Goal: Communication & Community: Answer question/provide support

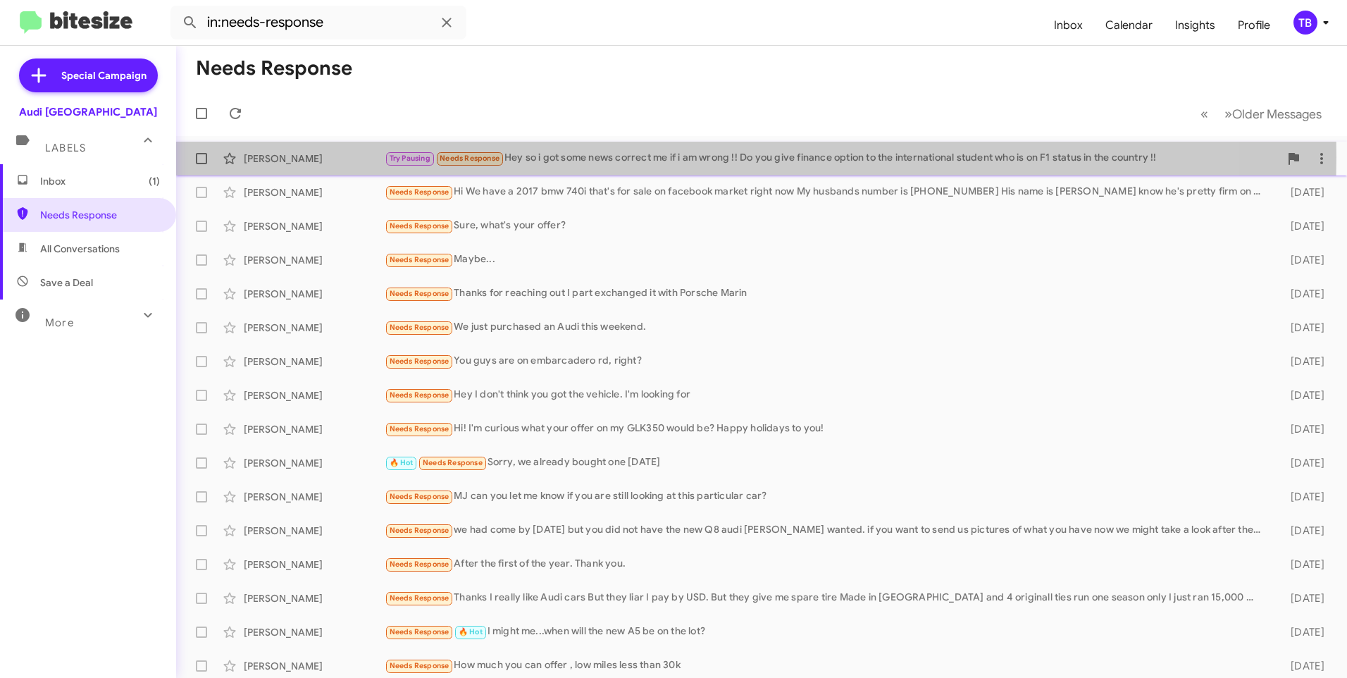
click at [661, 157] on div "Try Pausing Needs Response Hey so i got some news correct me if i am wrong !! D…" at bounding box center [832, 158] width 895 height 16
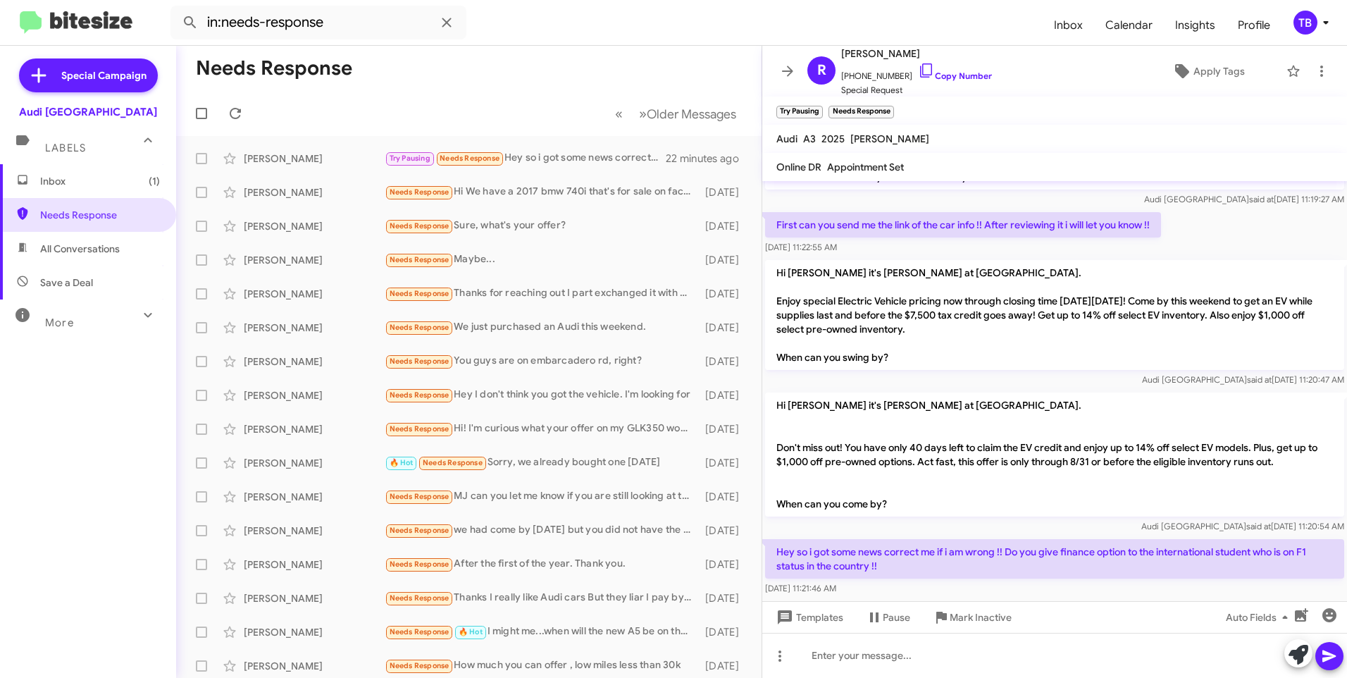
scroll to position [49, 0]
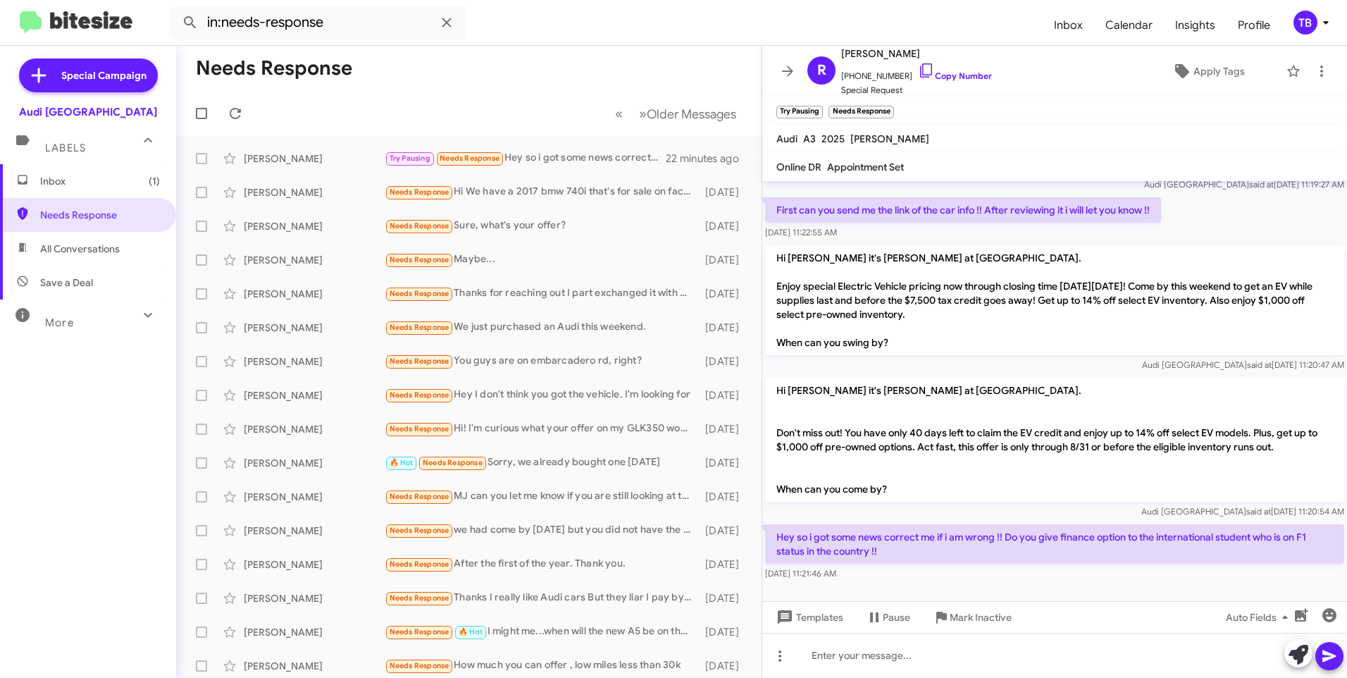
click at [1318, 85] on mat-toolbar "[PERSON_NAME] [PHONE_NUMBER] Copy Number Special Request Apply Tags" at bounding box center [1054, 71] width 585 height 51
click at [1313, 75] on icon at bounding box center [1321, 71] width 17 height 17
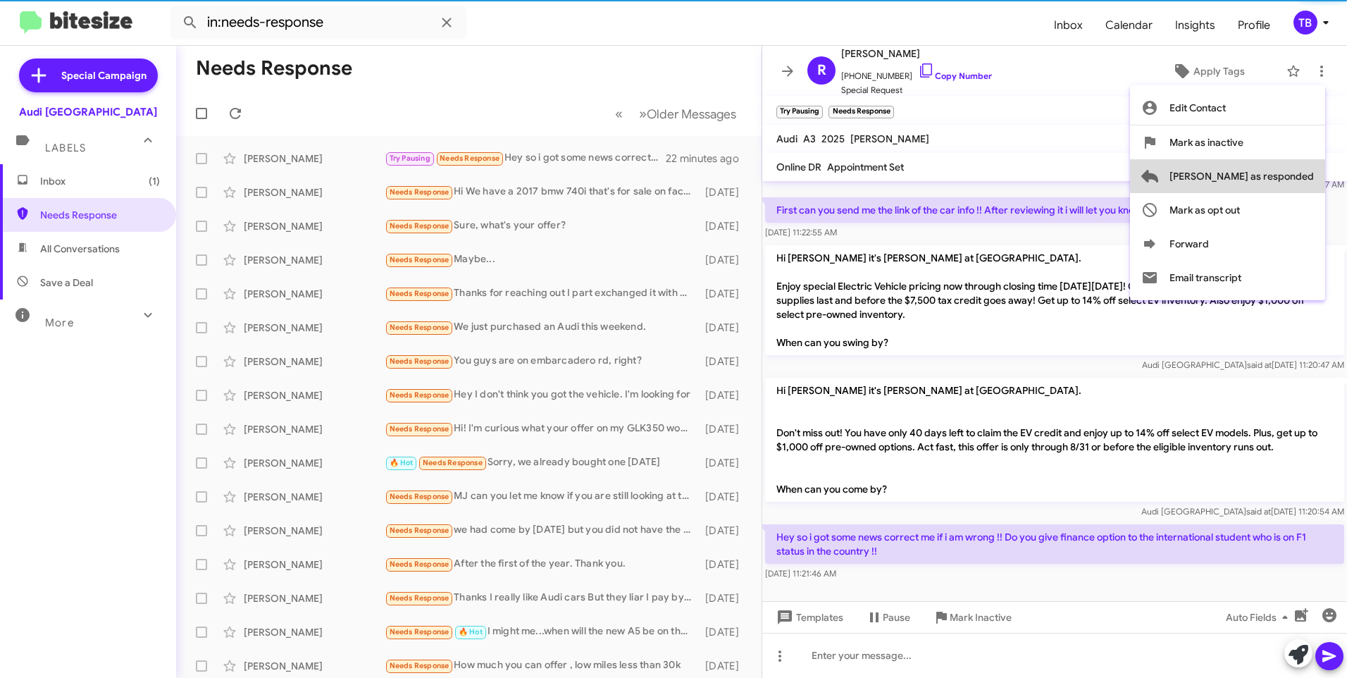
click at [1293, 168] on span "[PERSON_NAME] as responded" at bounding box center [1242, 176] width 144 height 34
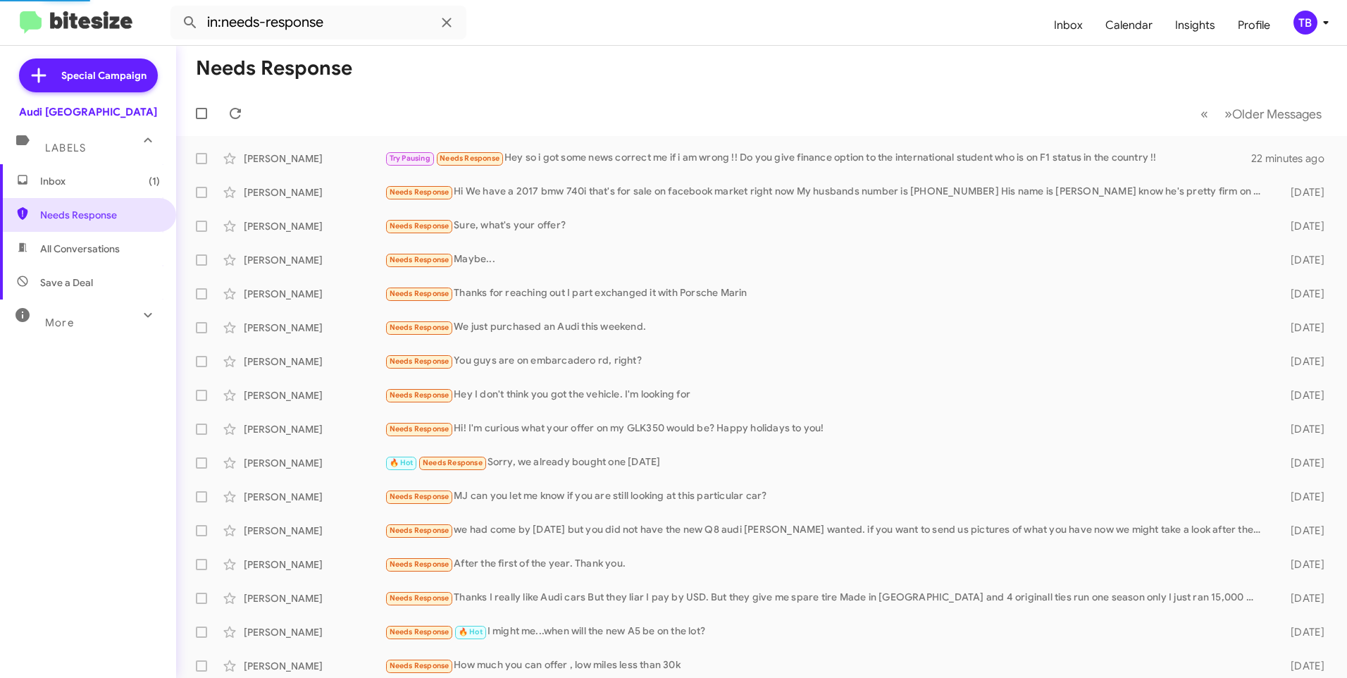
click at [75, 182] on span "Inbox (1)" at bounding box center [100, 181] width 120 height 14
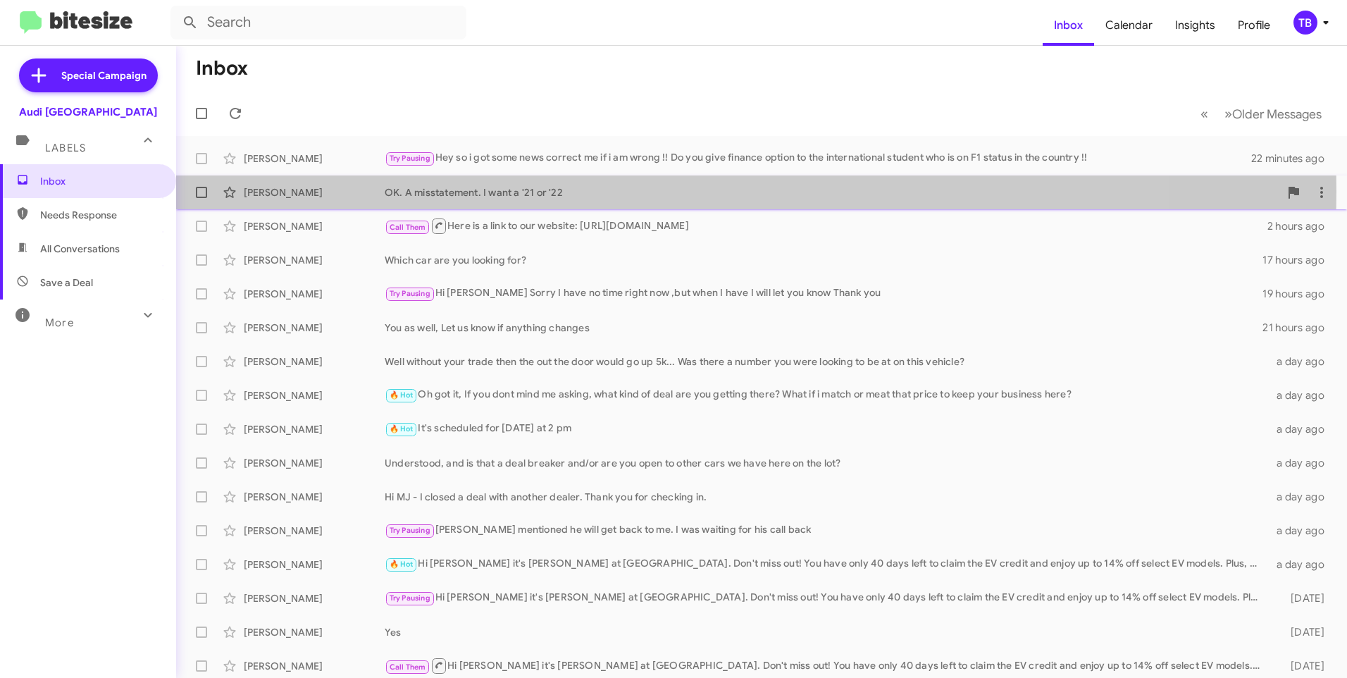
click at [537, 192] on div "OK. A misstatement. I want a '21 or '22" at bounding box center [832, 192] width 895 height 14
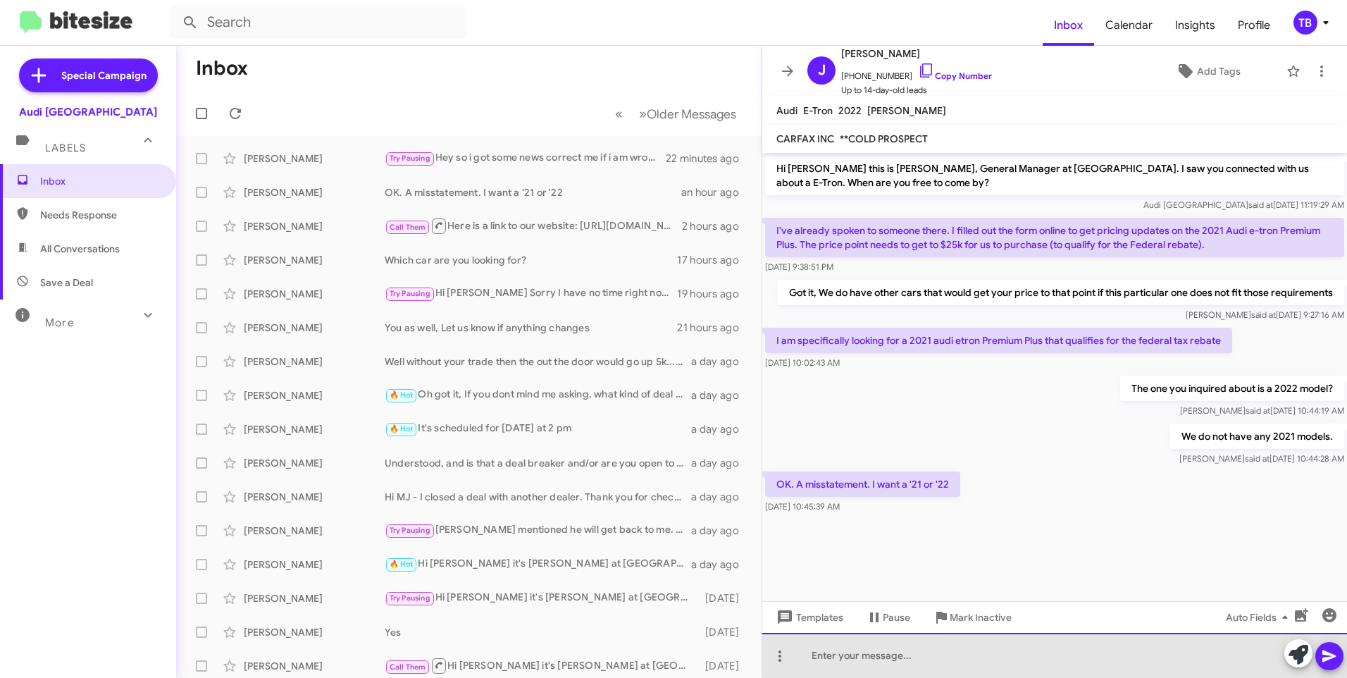
click at [1067, 656] on div at bounding box center [1054, 655] width 585 height 45
click at [1146, 657] on div "Got it, Yea unfortunately we do not have any within that 25k price range" at bounding box center [1054, 655] width 585 height 45
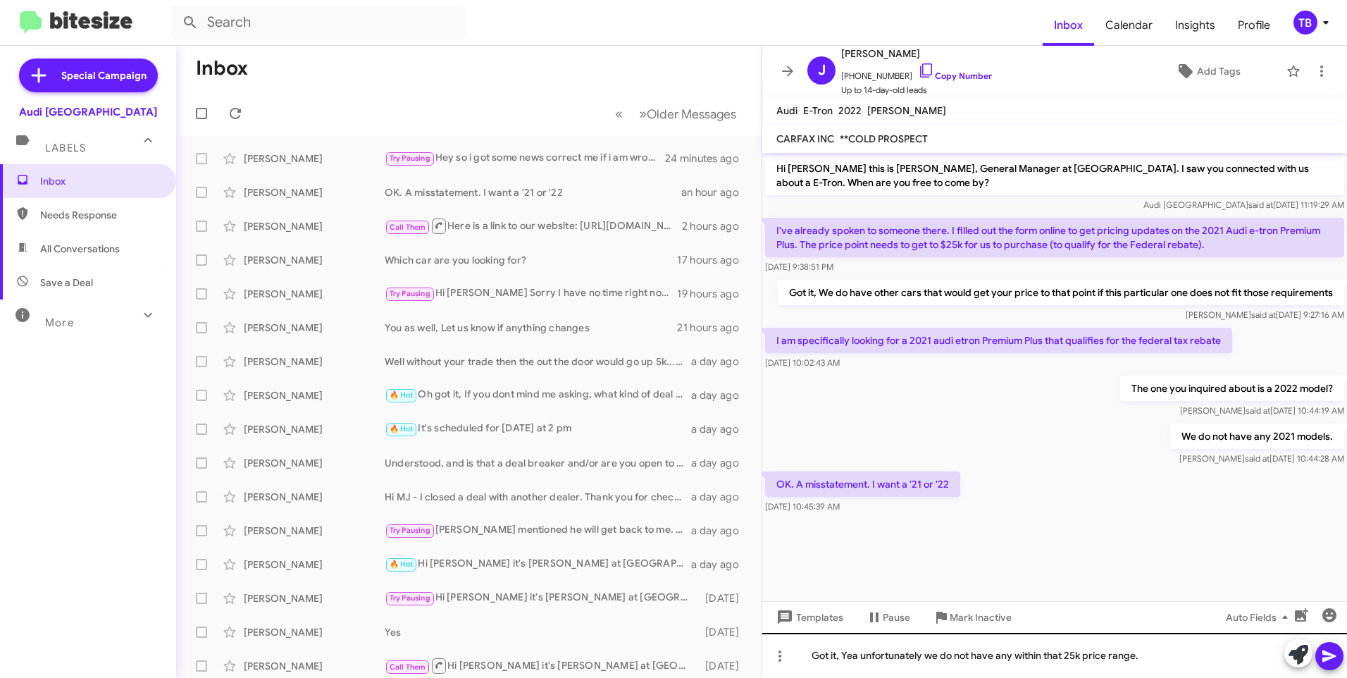
drag, startPoint x: 1326, startPoint y: 652, endPoint x: 1282, endPoint y: 662, distance: 44.8
click at [1327, 652] on icon at bounding box center [1329, 656] width 13 height 12
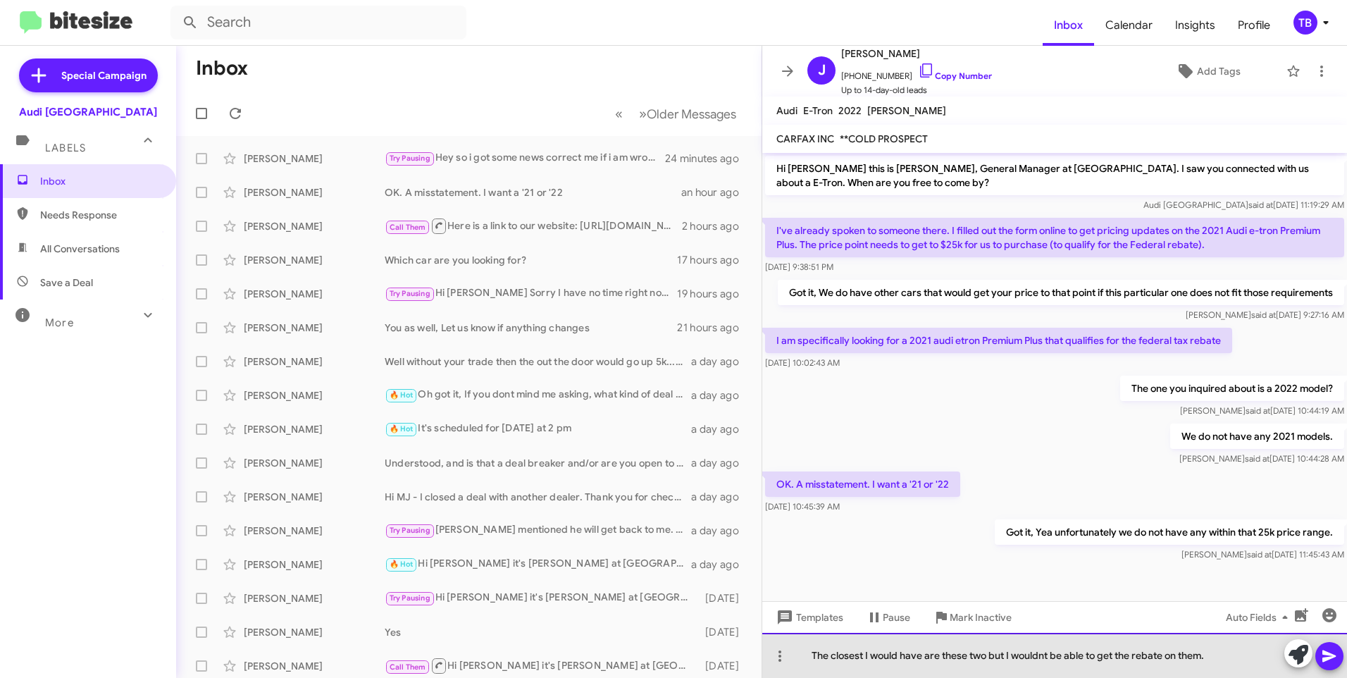
click at [1107, 657] on div "The closest I would have are these two but I wouldnt be able to get the rebate …" at bounding box center [1054, 655] width 585 height 45
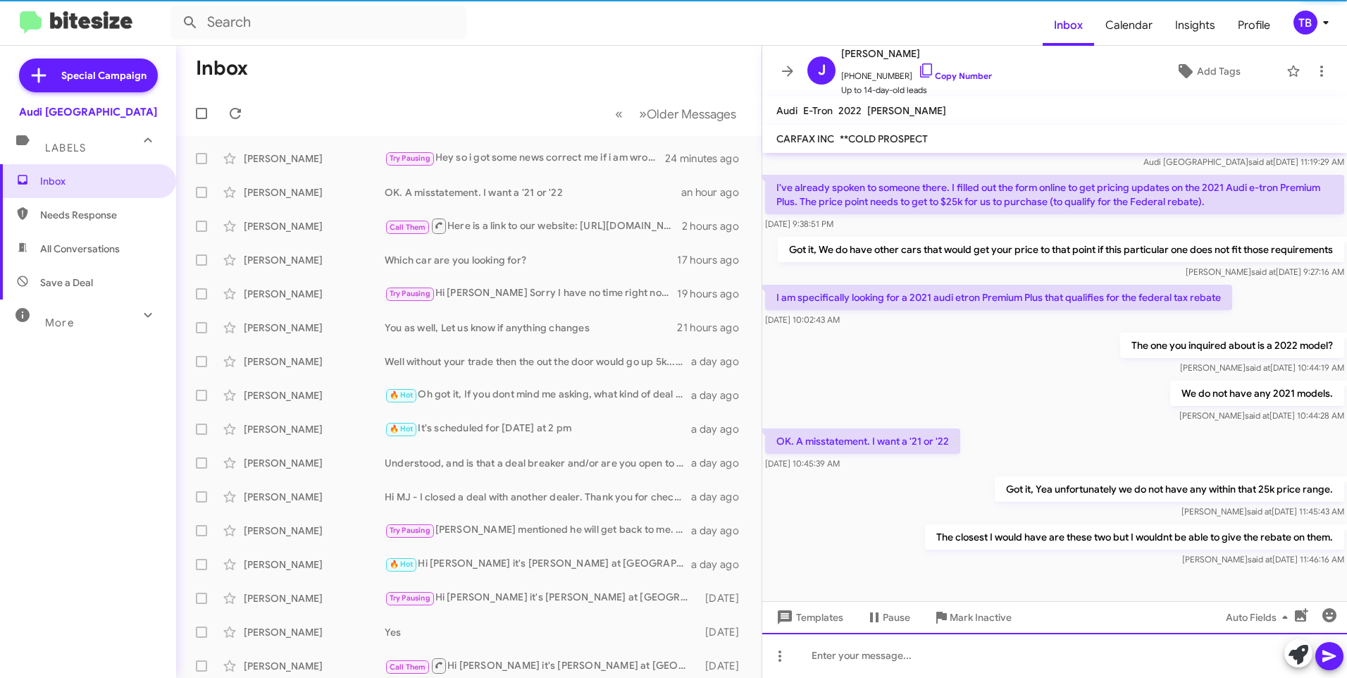
scroll to position [57, 0]
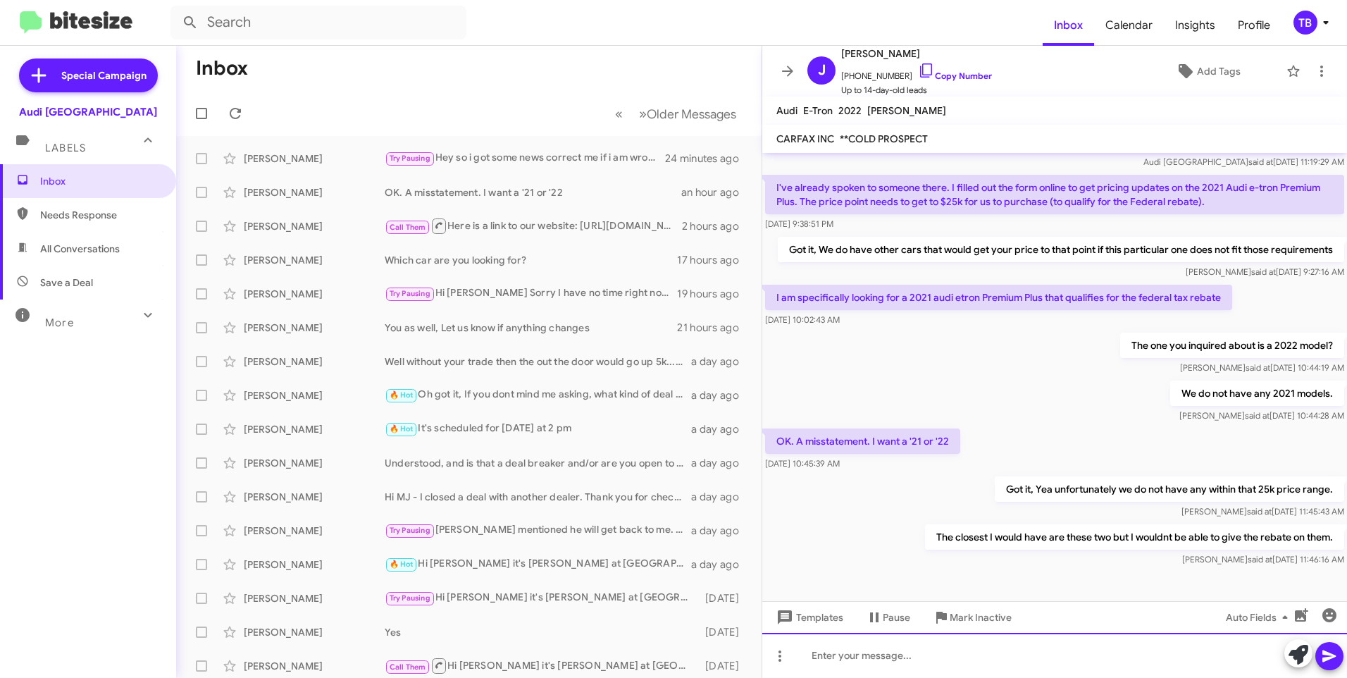
click at [895, 671] on div at bounding box center [1054, 655] width 585 height 45
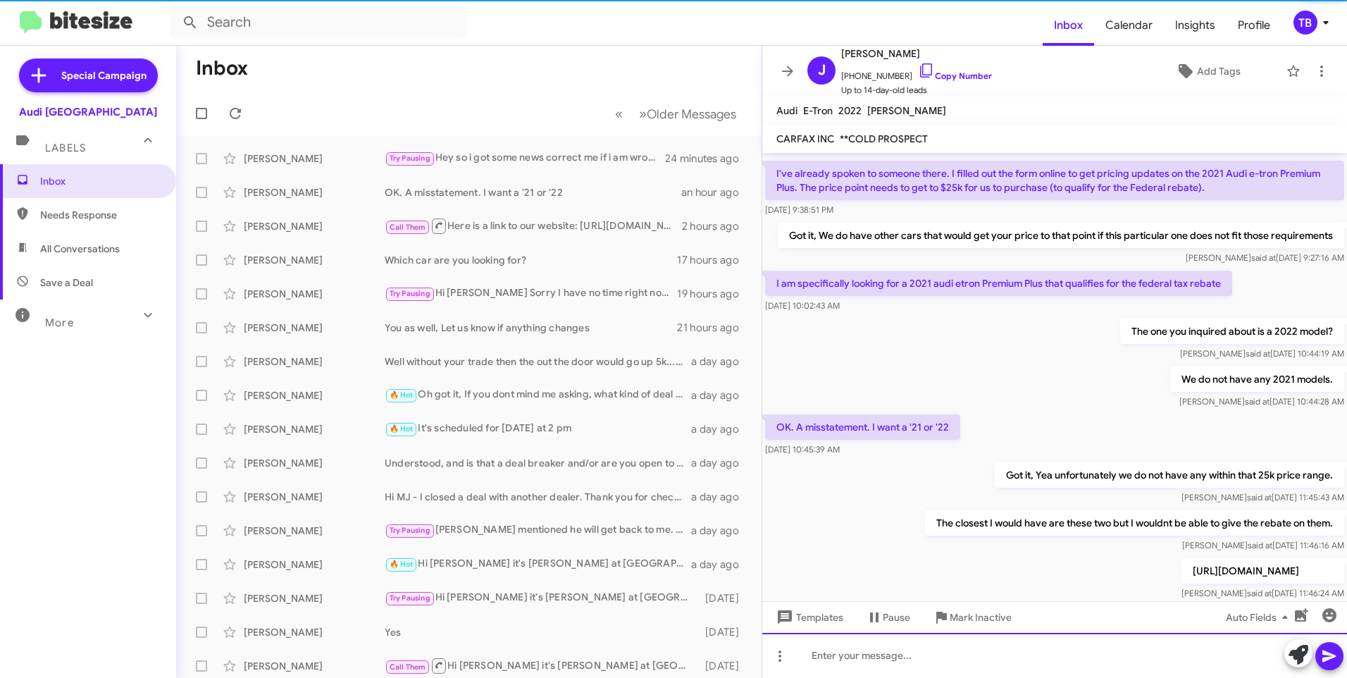
scroll to position [109, 0]
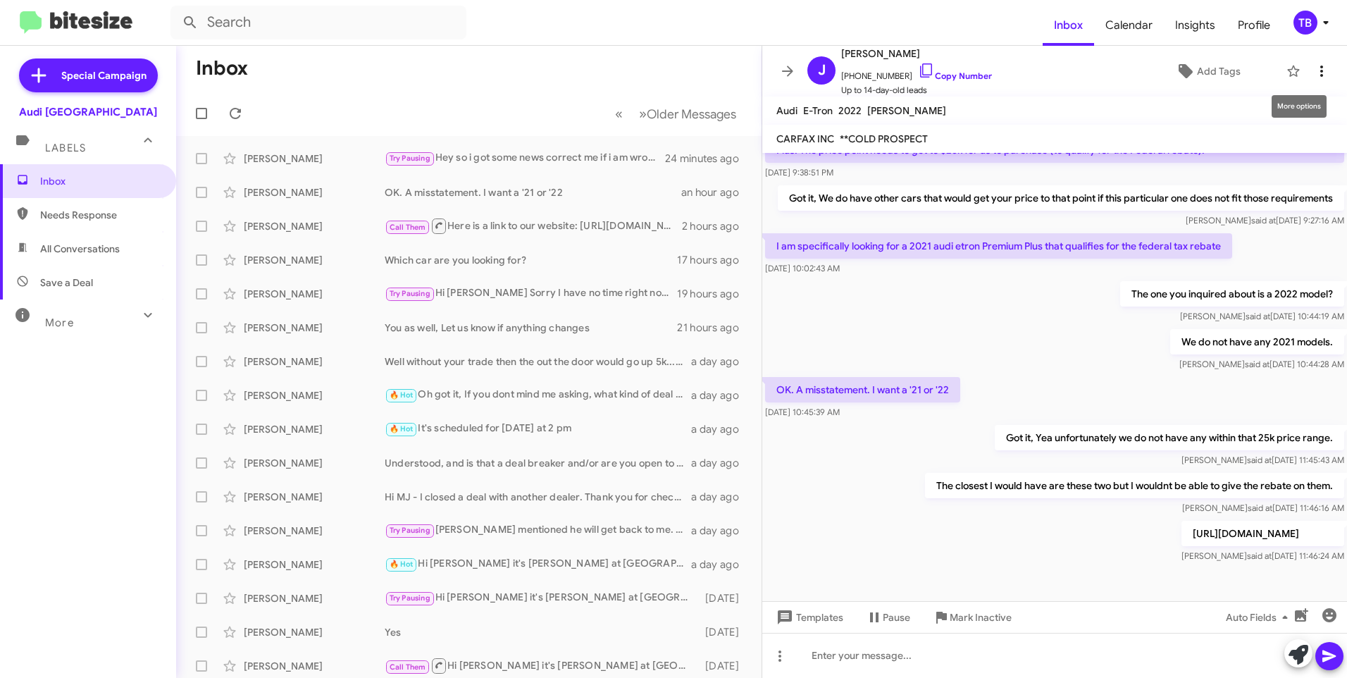
click at [1320, 68] on span at bounding box center [1322, 71] width 28 height 17
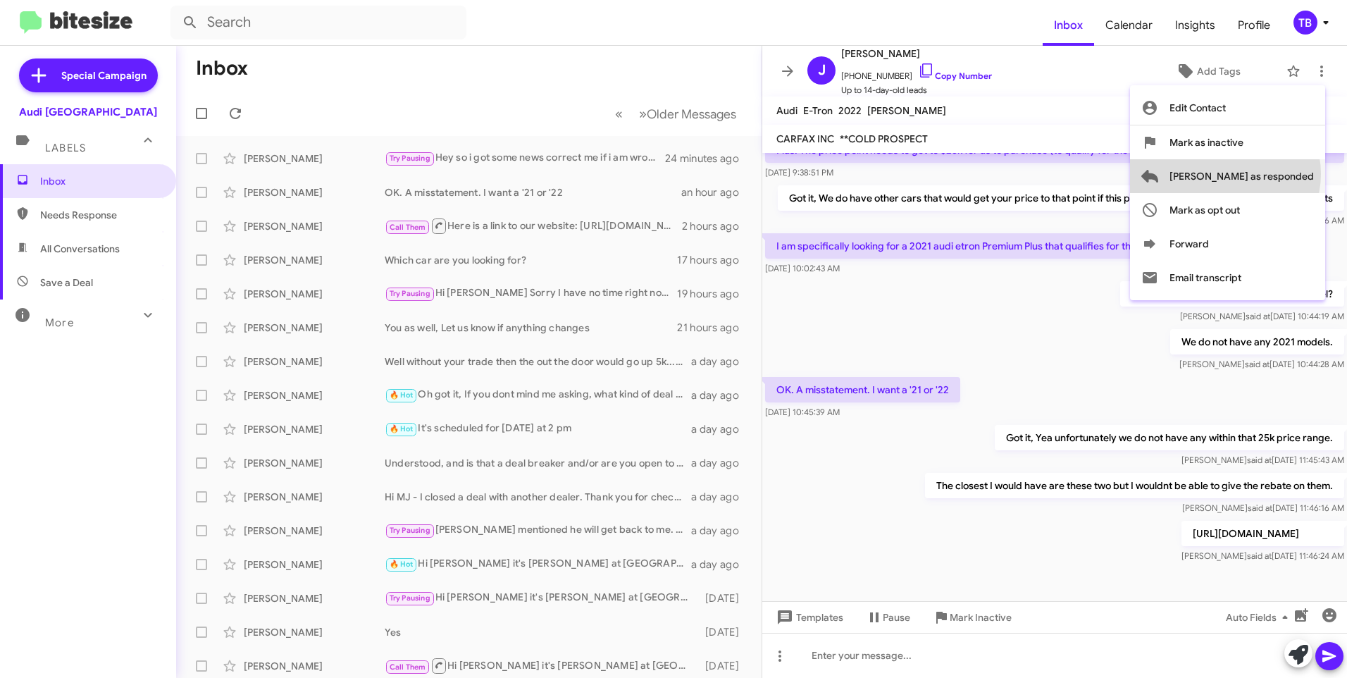
click at [1282, 174] on span "[PERSON_NAME] as responded" at bounding box center [1242, 176] width 144 height 34
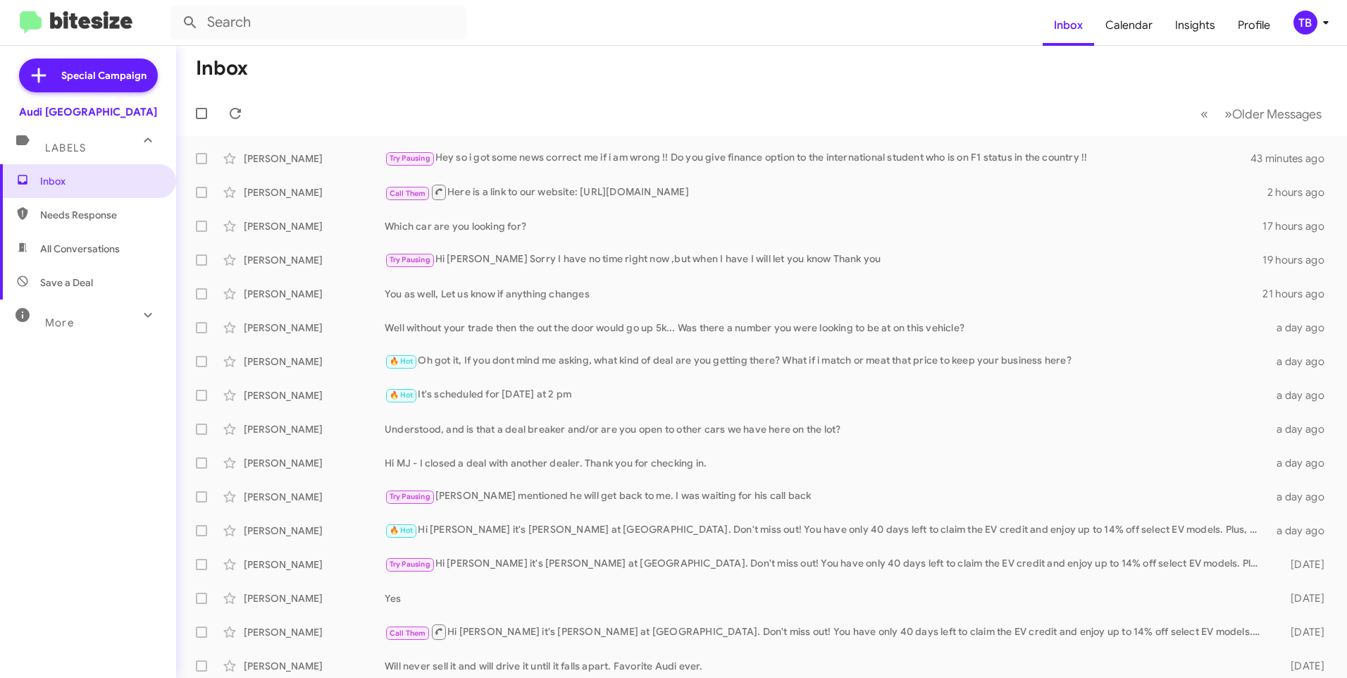
click at [500, 87] on mat-toolbar-row "Inbox" at bounding box center [761, 68] width 1171 height 45
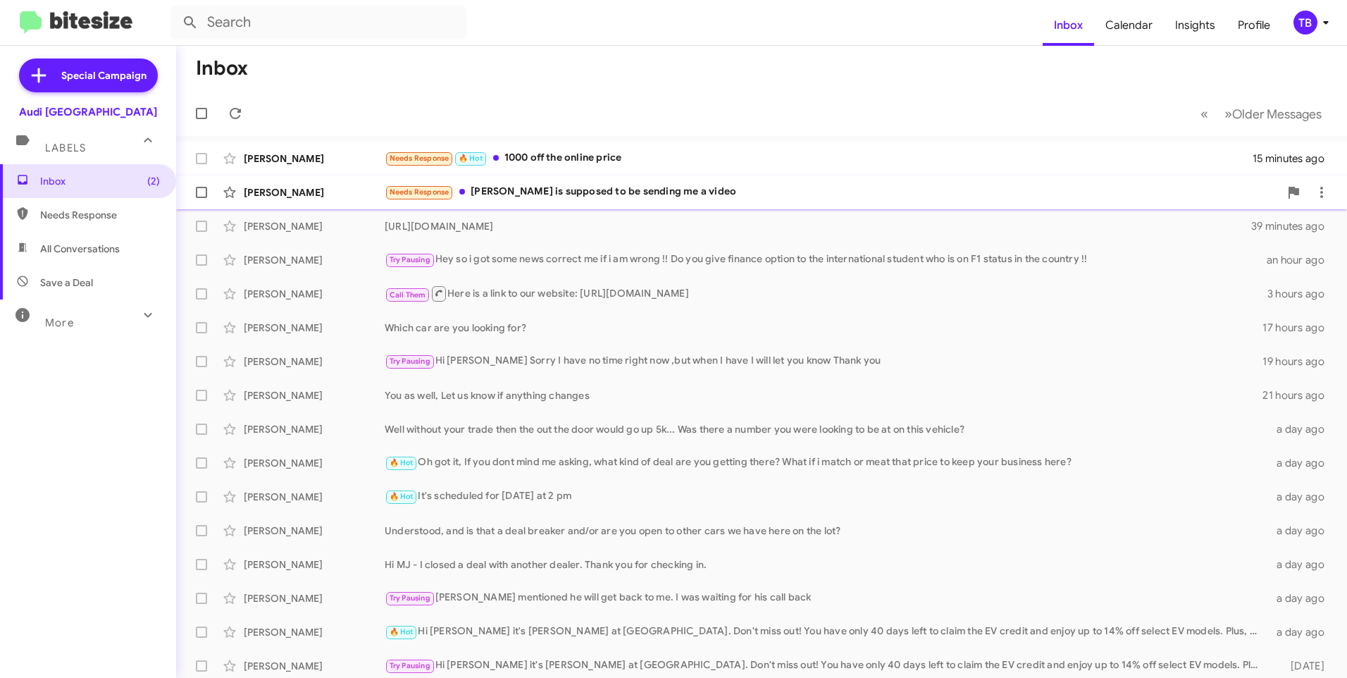
click at [641, 201] on div "[PERSON_NAME] Needs Response [PERSON_NAME] is supposed to be sending me a video…" at bounding box center [761, 192] width 1149 height 28
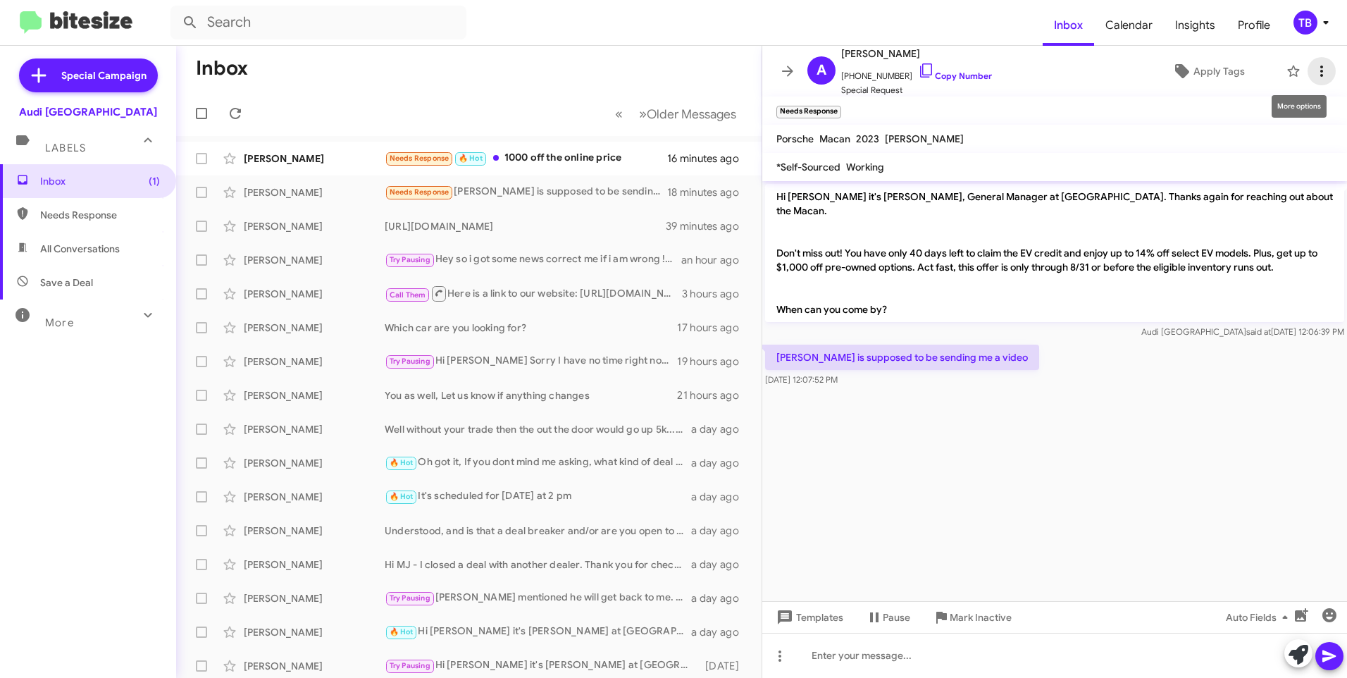
click at [1319, 73] on icon at bounding box center [1321, 71] width 17 height 17
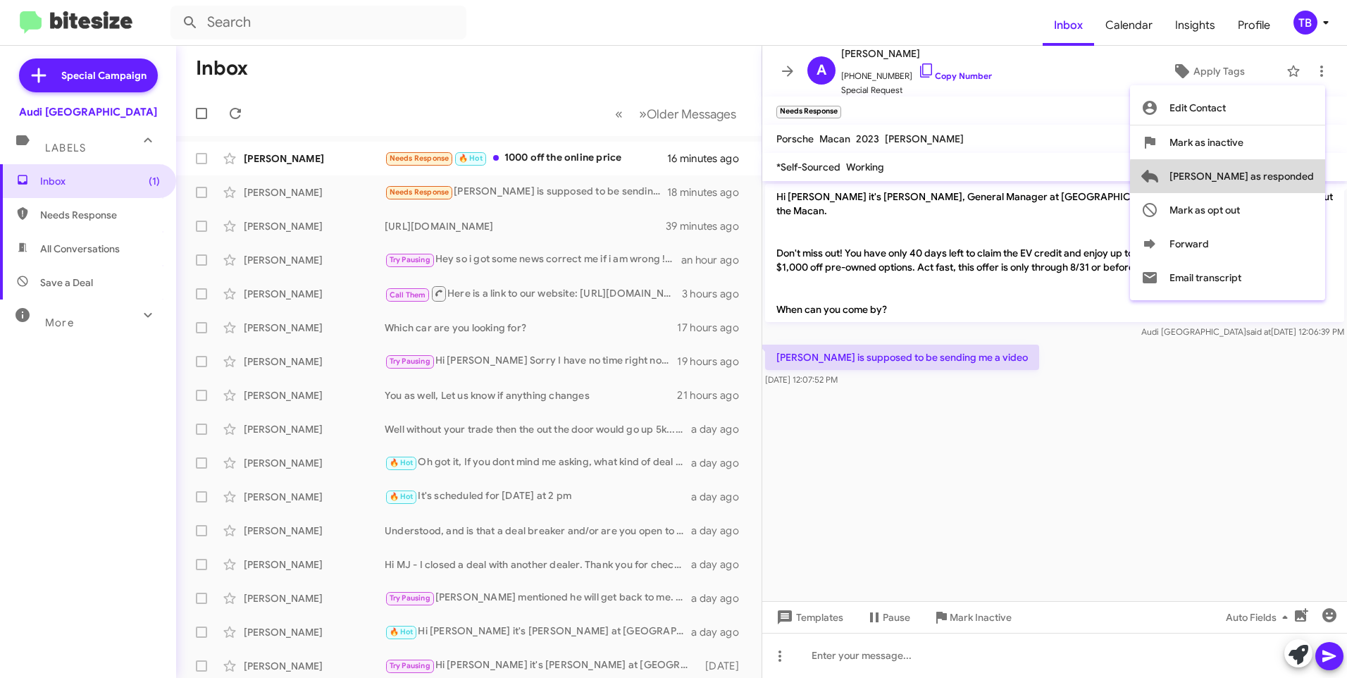
click at [1303, 179] on span "[PERSON_NAME] as responded" at bounding box center [1242, 176] width 144 height 34
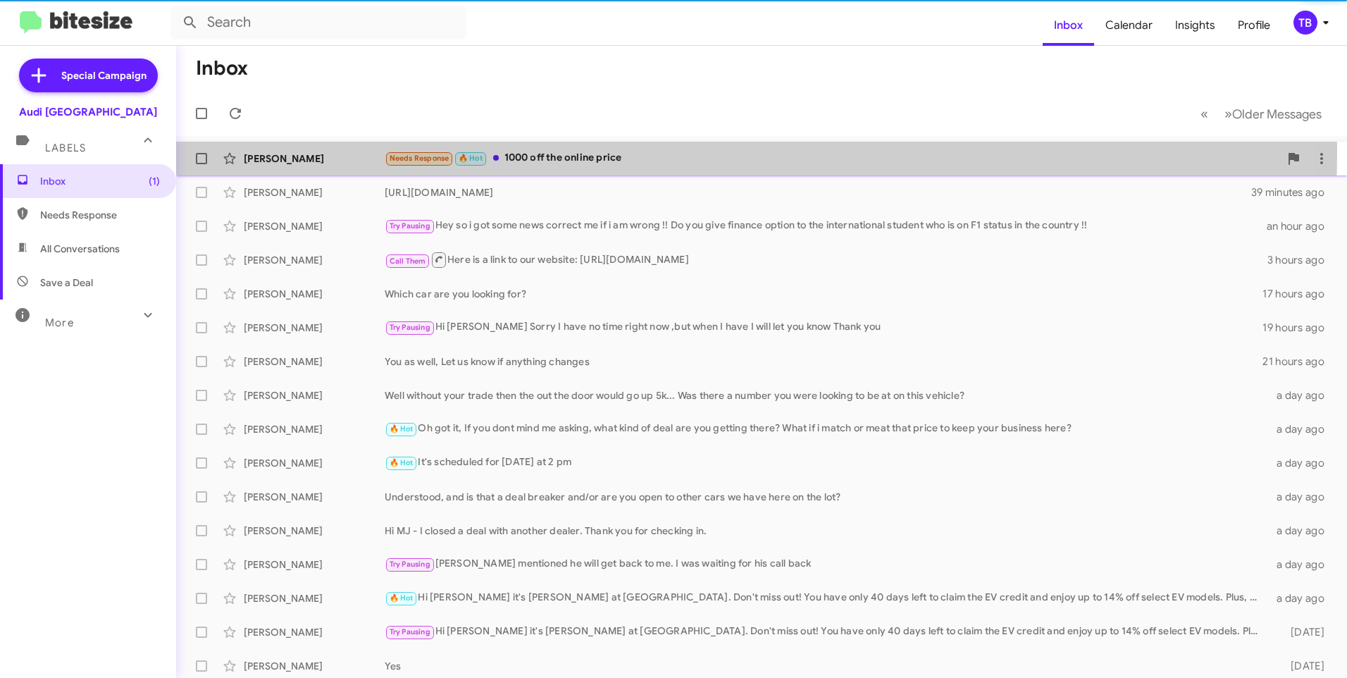
click at [610, 152] on div "Needs Response 🔥 Hot 1000 off the online price" at bounding box center [832, 158] width 895 height 16
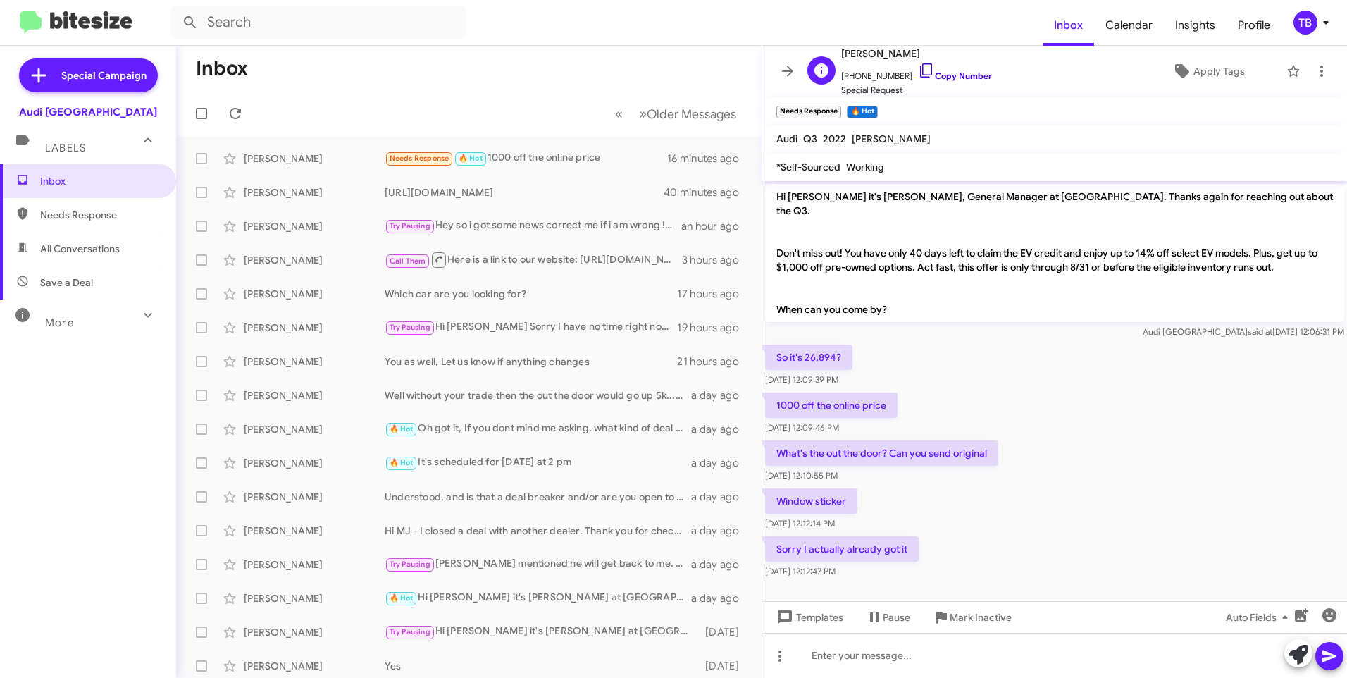
click at [918, 80] on link "Copy Number" at bounding box center [955, 75] width 74 height 11
click at [890, 662] on div at bounding box center [1054, 655] width 585 height 45
click at [1308, 612] on icon "button" at bounding box center [1301, 615] width 17 height 17
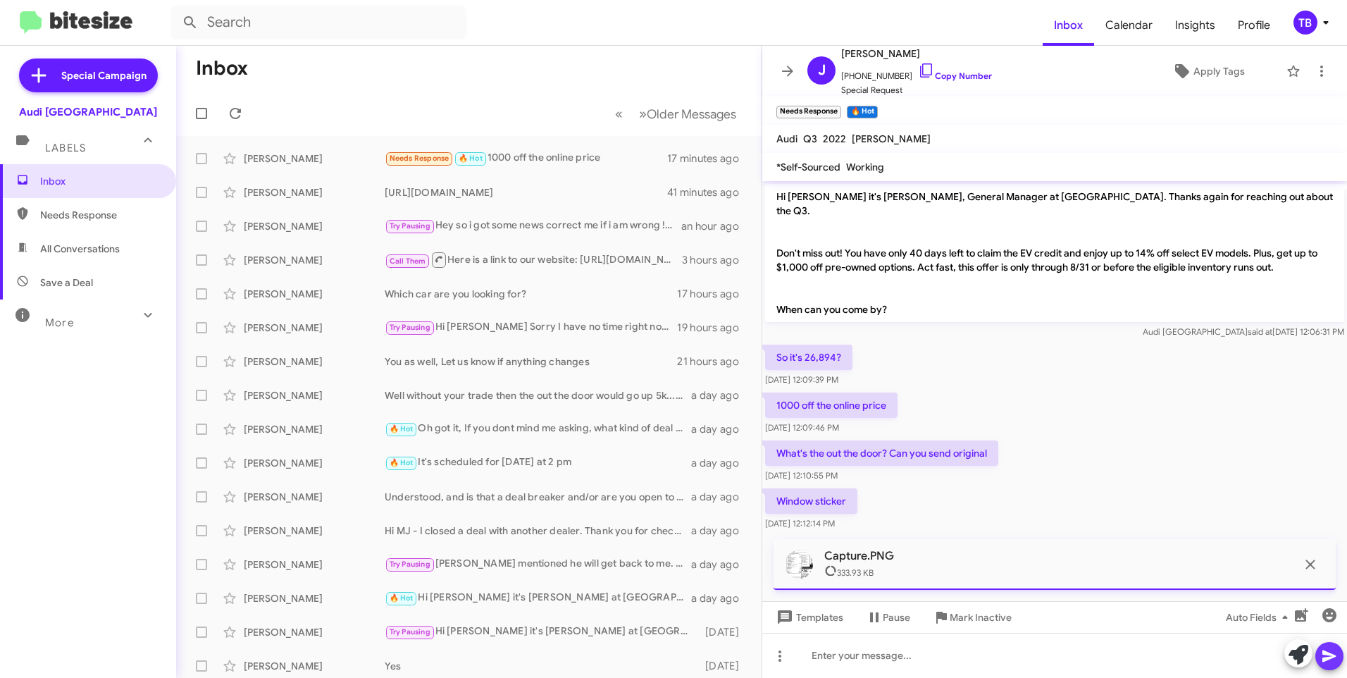
click at [1332, 664] on span at bounding box center [1329, 656] width 17 height 28
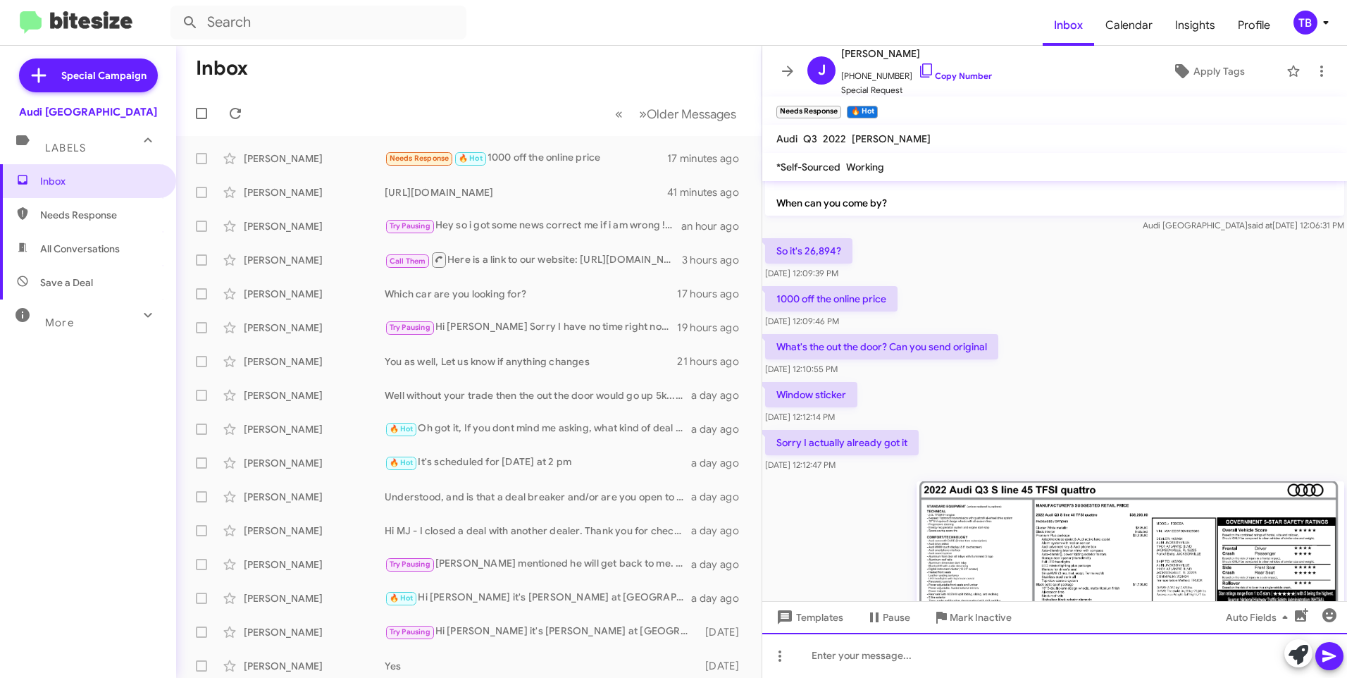
scroll to position [104, 0]
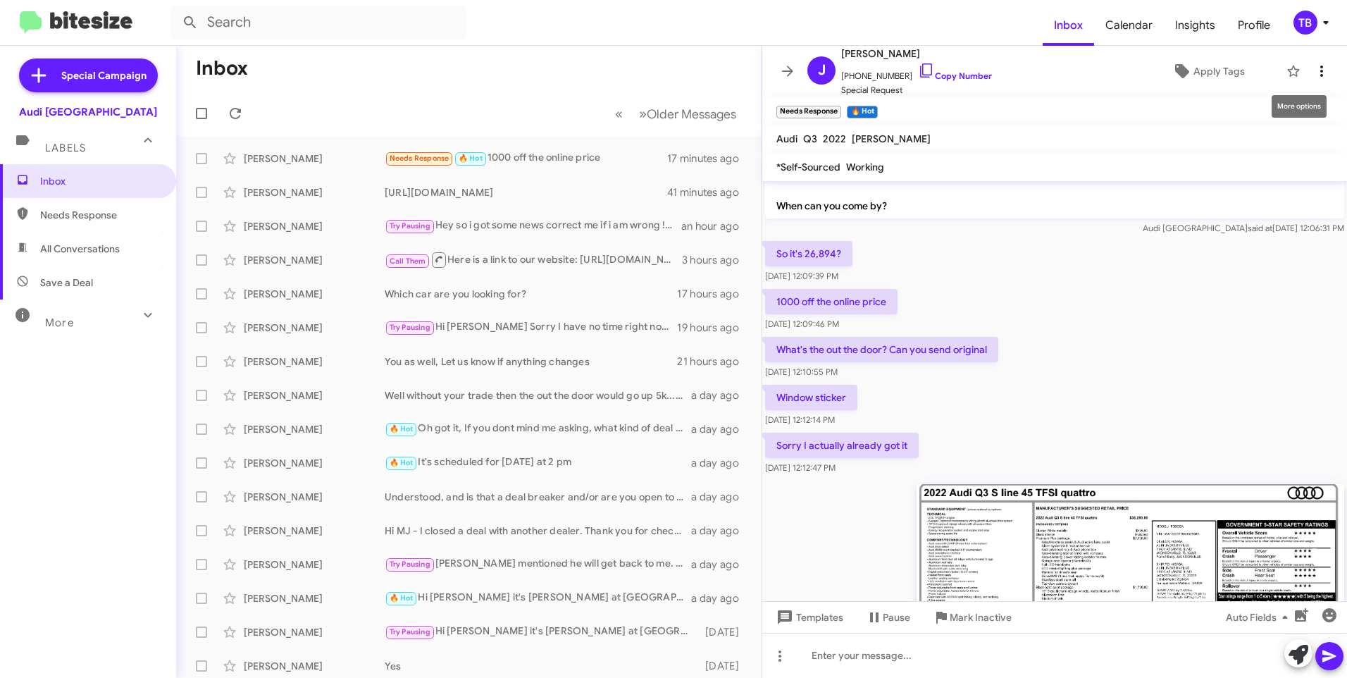
click at [1318, 68] on icon at bounding box center [1321, 71] width 17 height 17
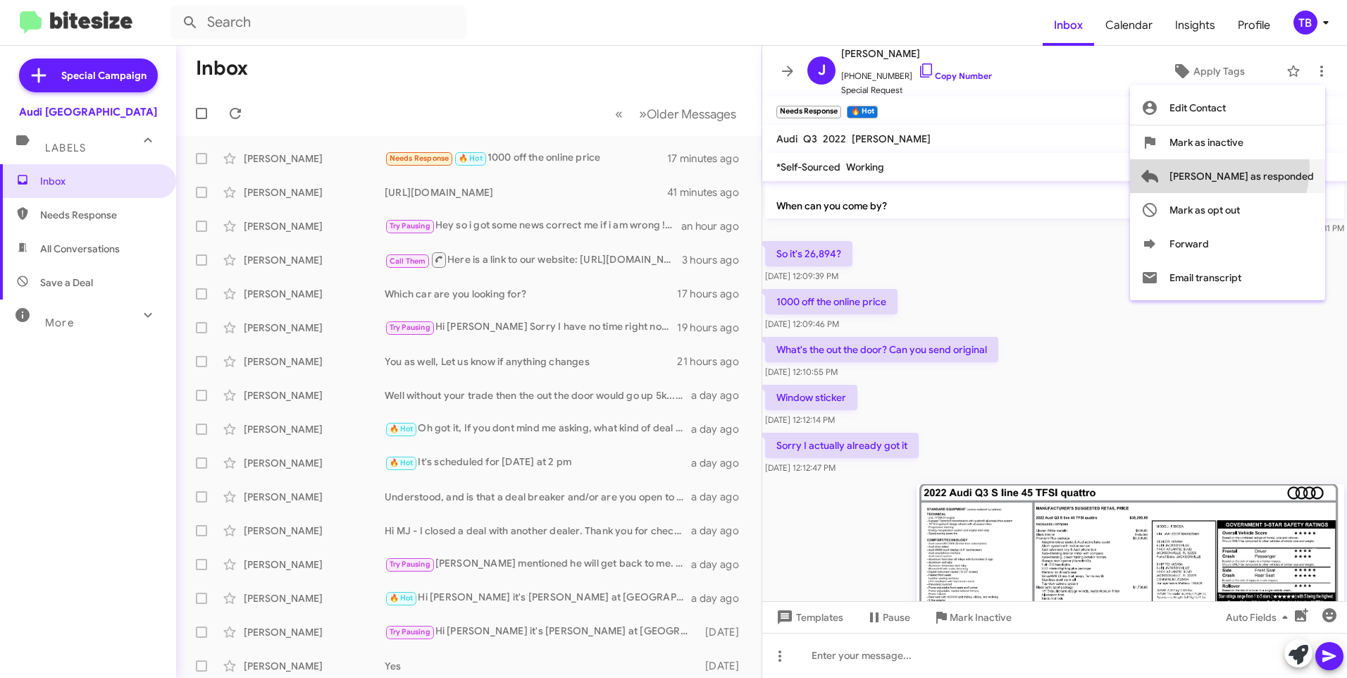
click at [1275, 168] on span "[PERSON_NAME] as responded" at bounding box center [1242, 176] width 144 height 34
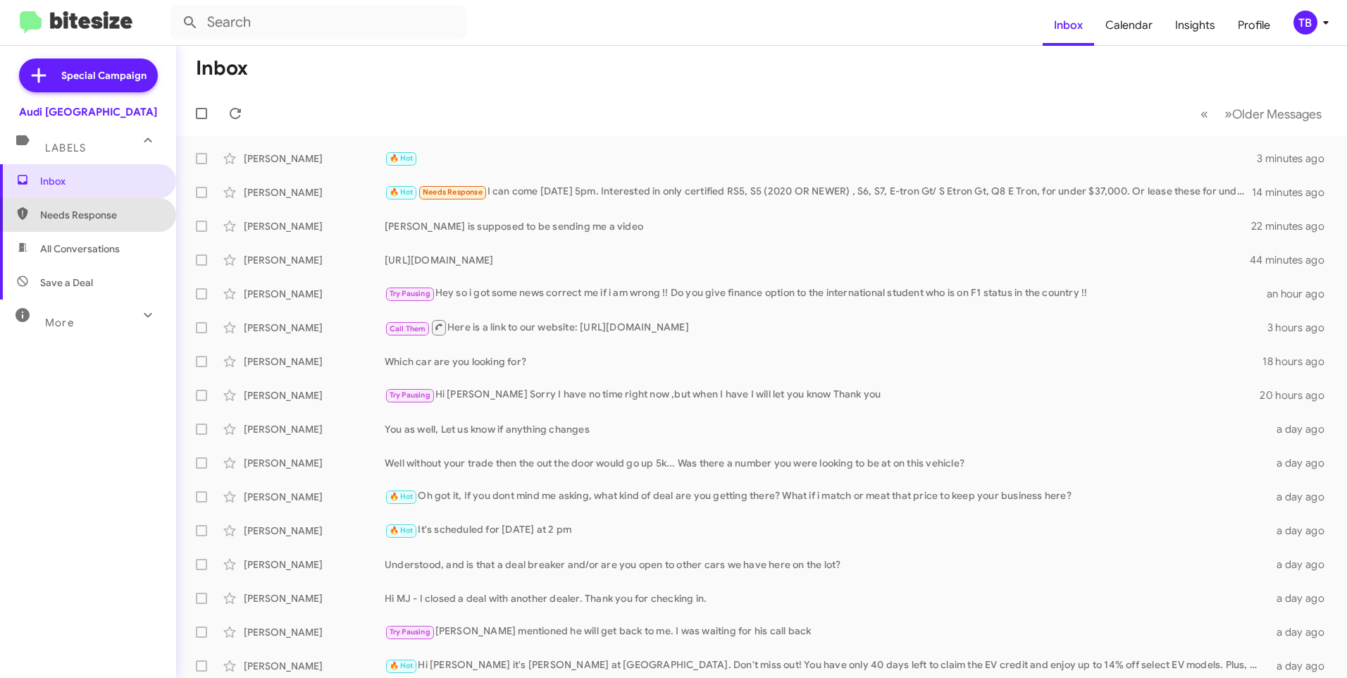
click at [89, 212] on span "Needs Response" at bounding box center [100, 215] width 120 height 14
type input "in:needs-response"
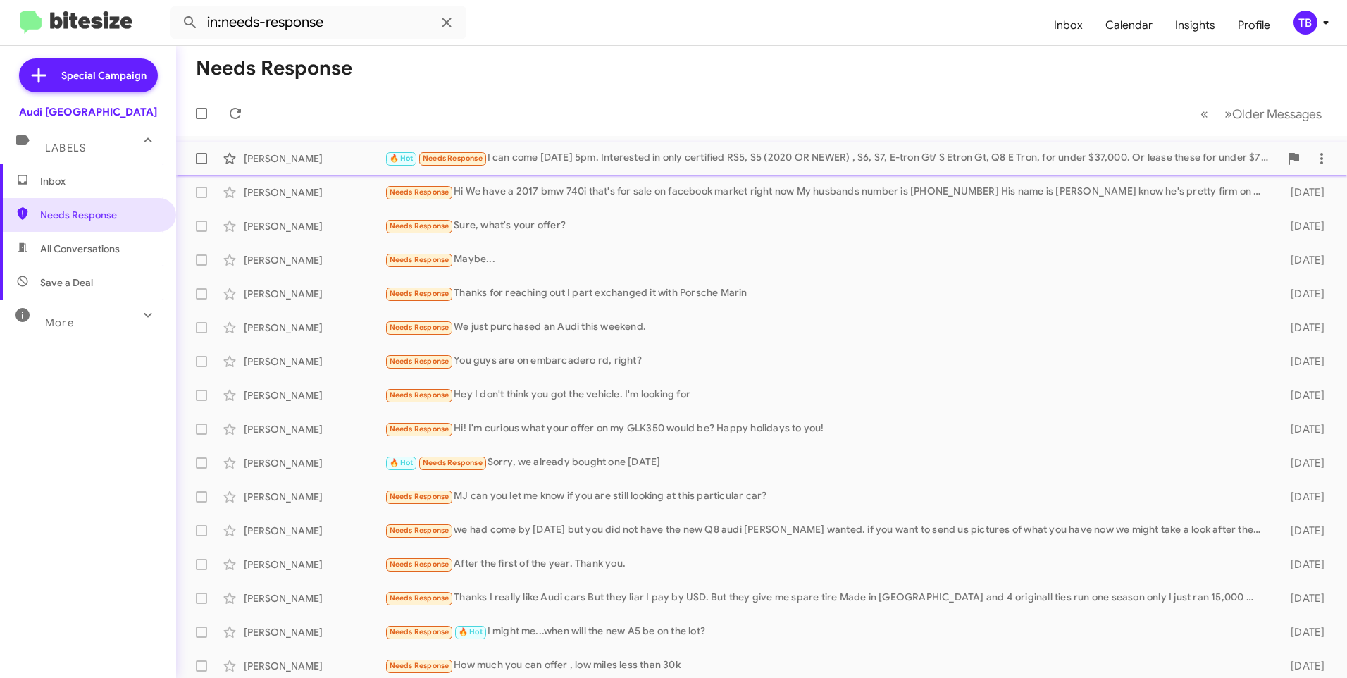
click at [718, 159] on div "🔥 Hot Needs Response I can come August 27 5pm. Interested in only certified RS5…" at bounding box center [832, 158] width 895 height 16
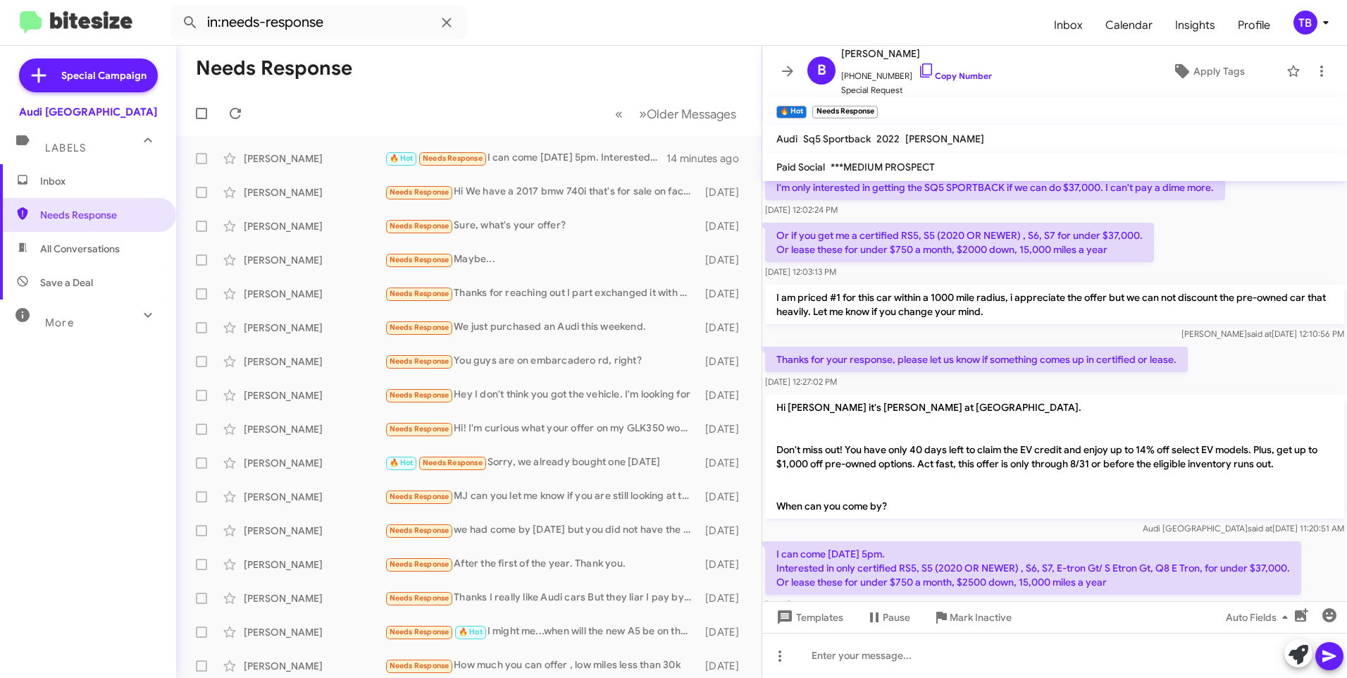
scroll to position [161, 0]
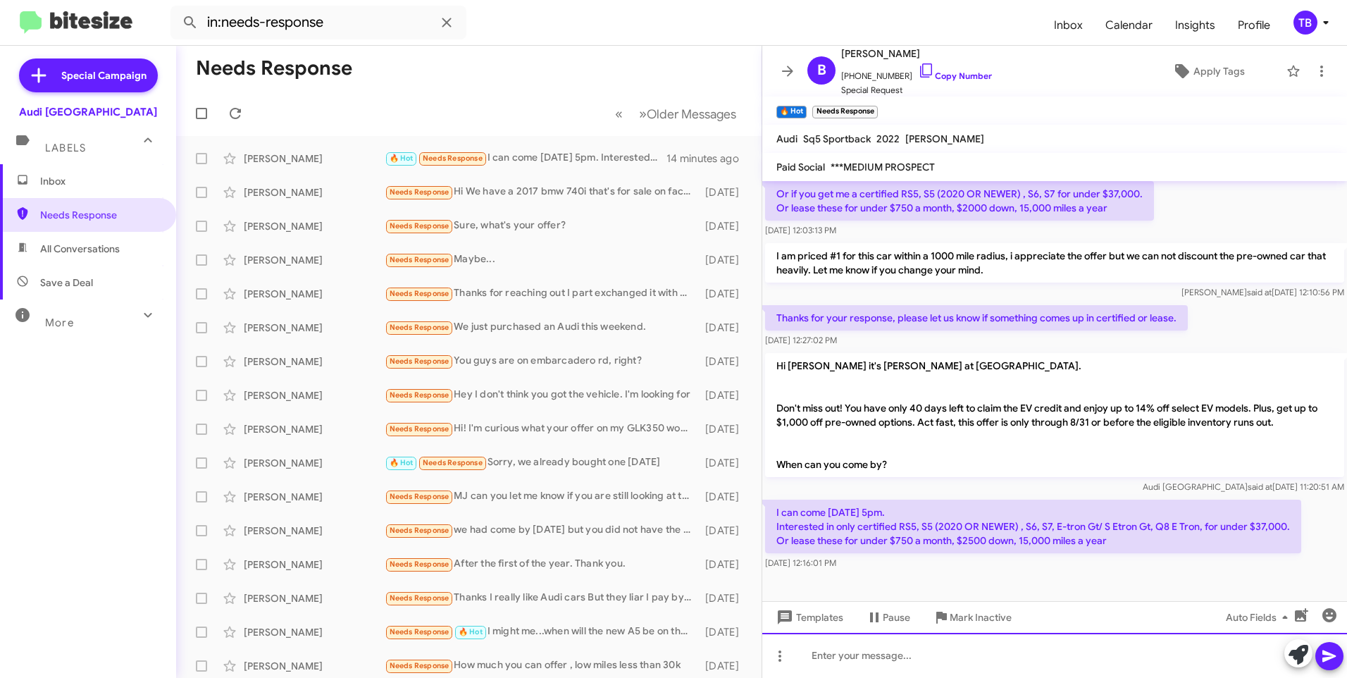
click at [901, 671] on div at bounding box center [1054, 655] width 585 height 45
click at [1057, 652] on div "Great we will see you August 27th" at bounding box center [1054, 655] width 585 height 45
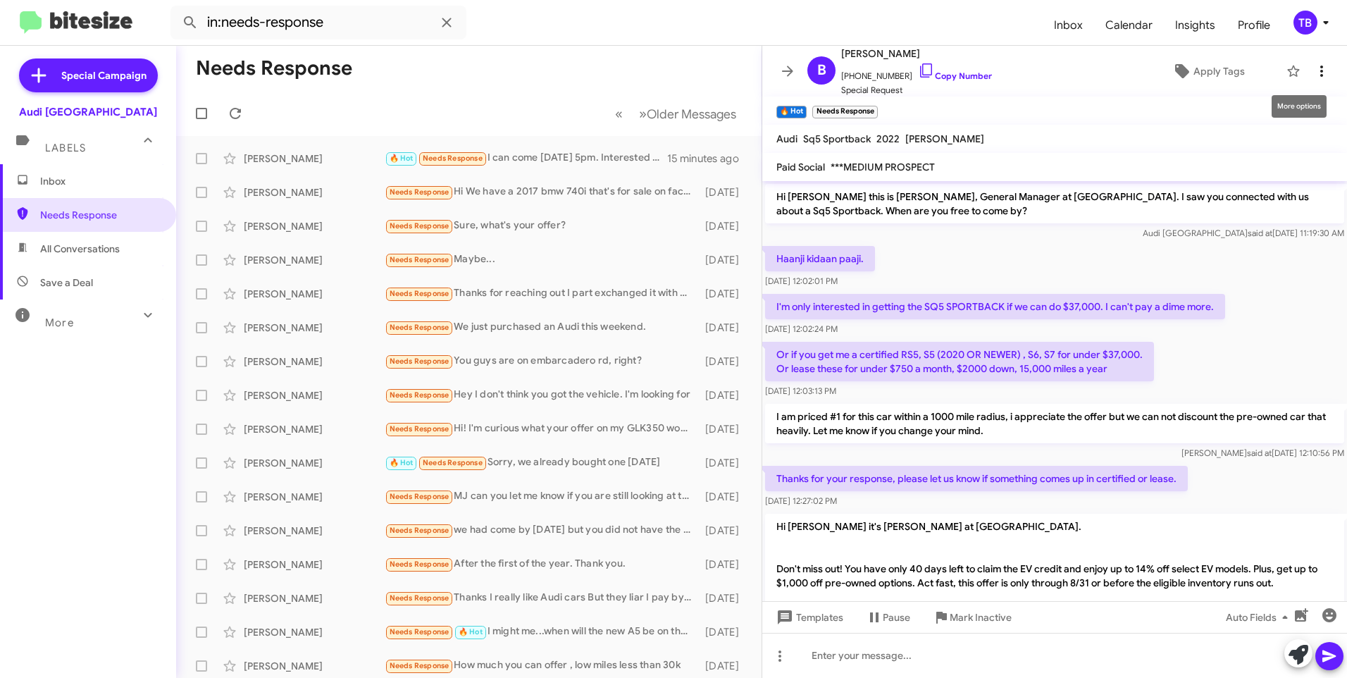
click at [1313, 66] on icon at bounding box center [1321, 71] width 17 height 17
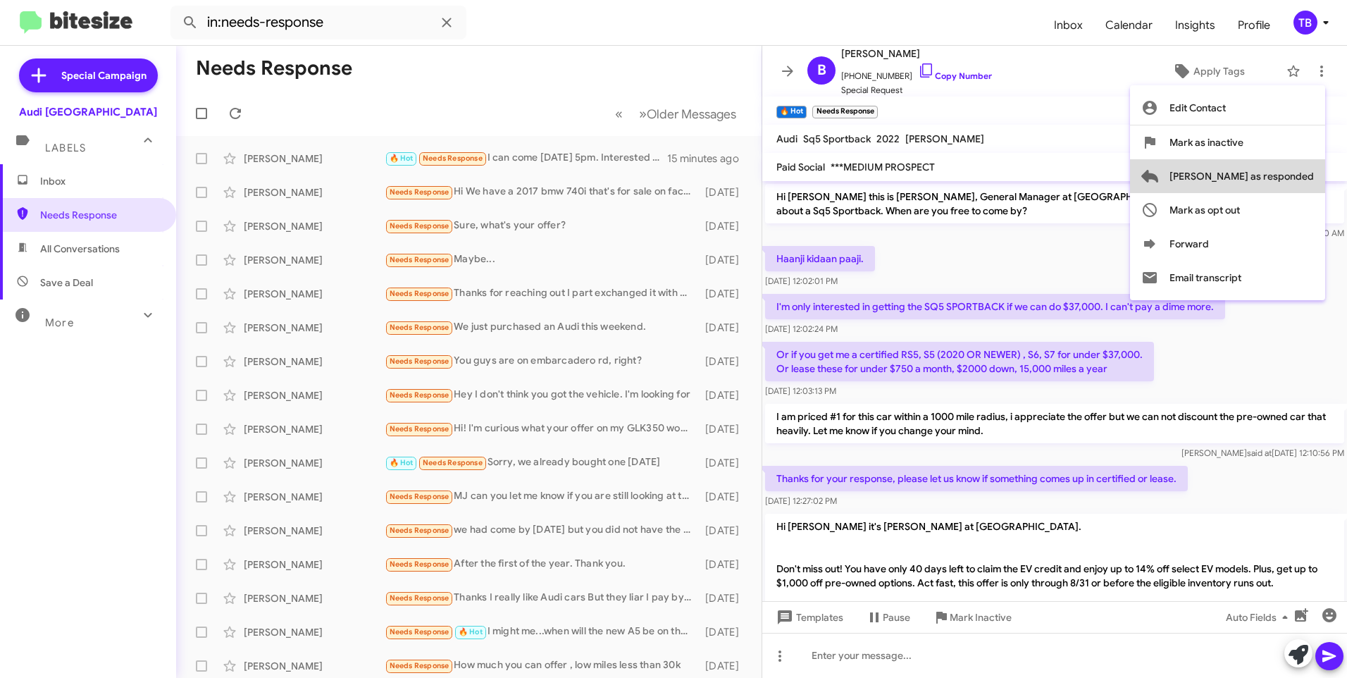
click at [1319, 166] on button "[PERSON_NAME] as responded" at bounding box center [1227, 176] width 195 height 34
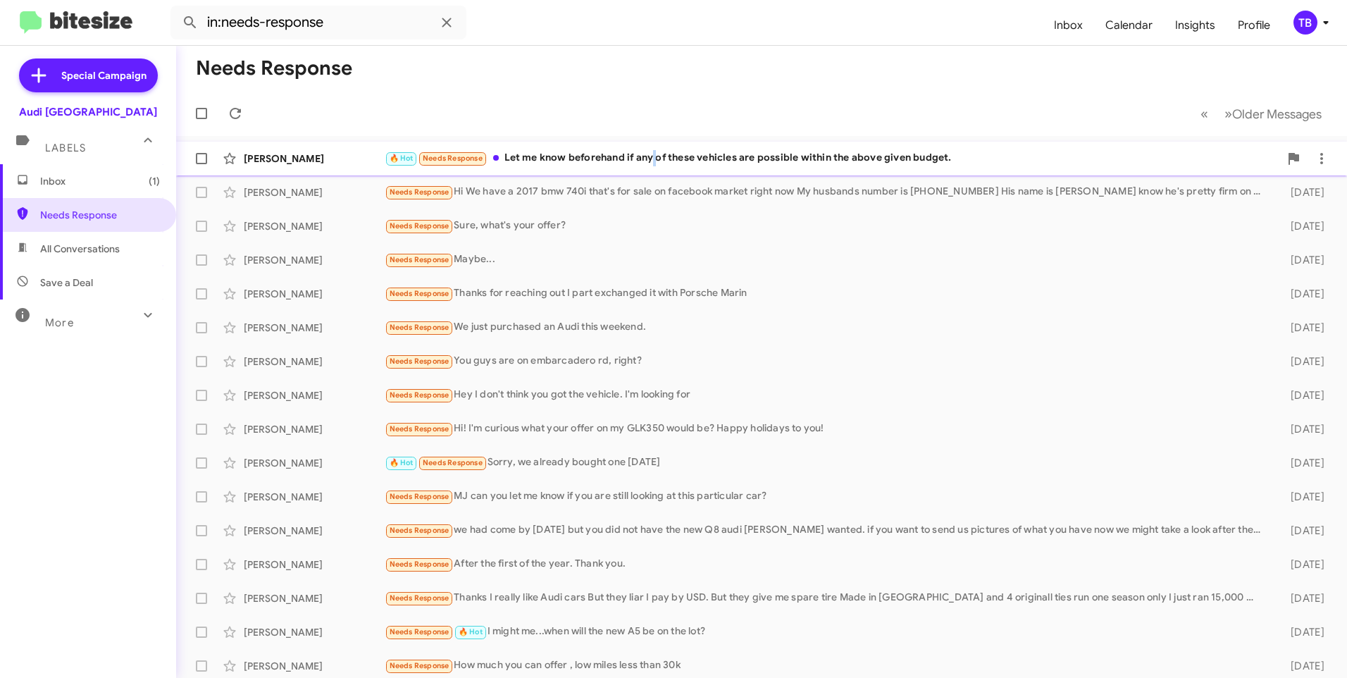
click at [653, 155] on div "🔥 Hot Needs Response Let me know beforehand if any of these vehicles are possib…" at bounding box center [832, 158] width 895 height 16
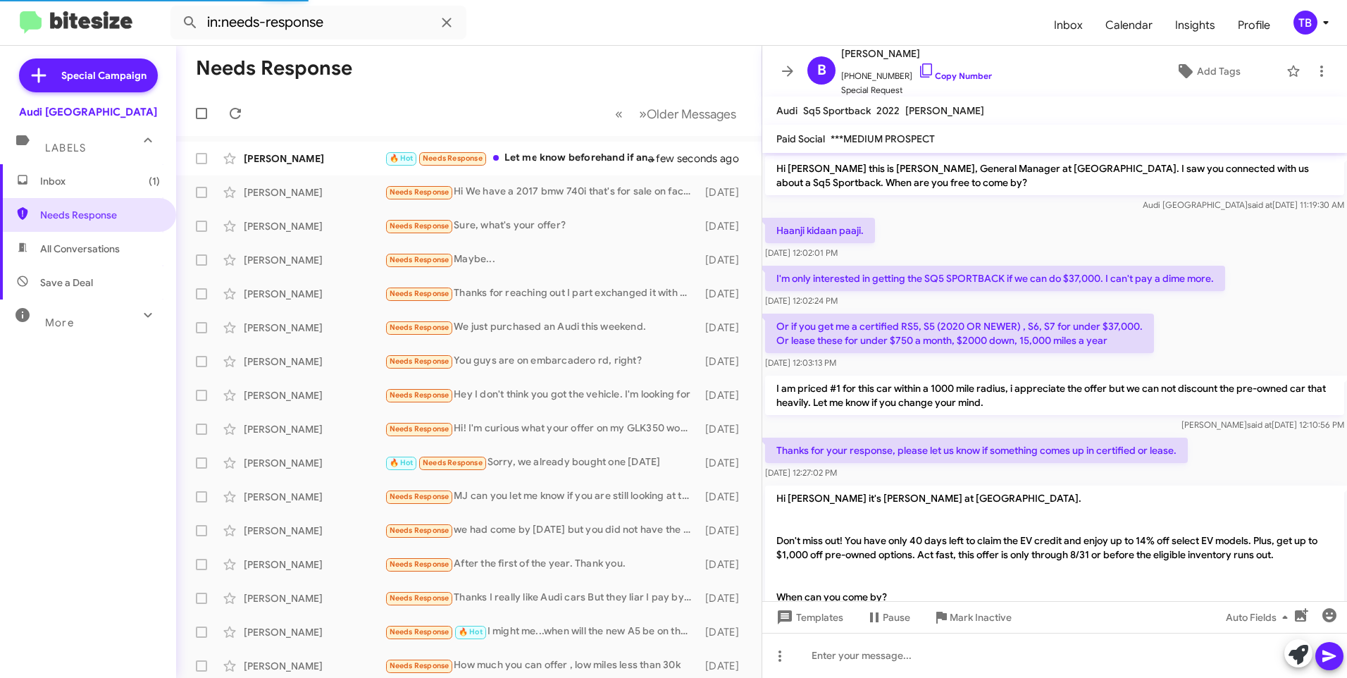
scroll to position [235, 0]
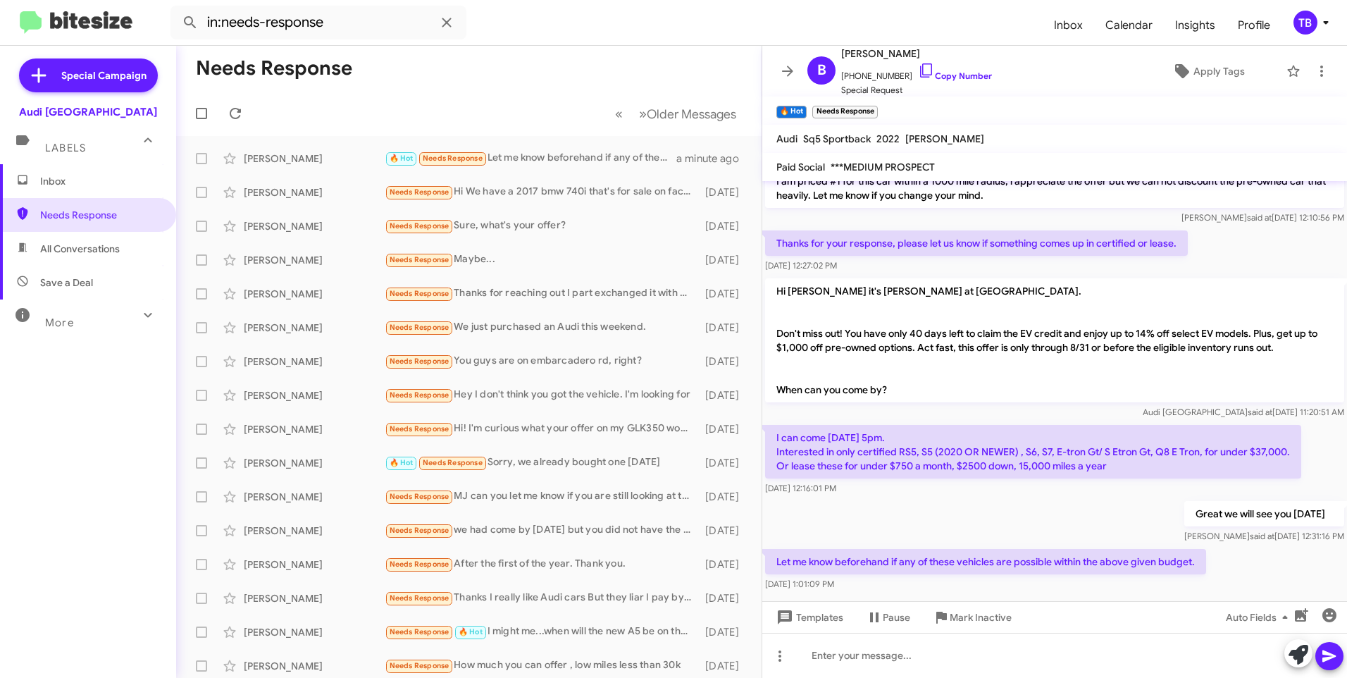
click at [1081, 420] on div "Hi Barun it's MJ Sangha at Audi Palo Alto. Don't miss out! You have only 40 day…" at bounding box center [1054, 349] width 585 height 147
click at [1316, 68] on icon at bounding box center [1321, 71] width 17 height 17
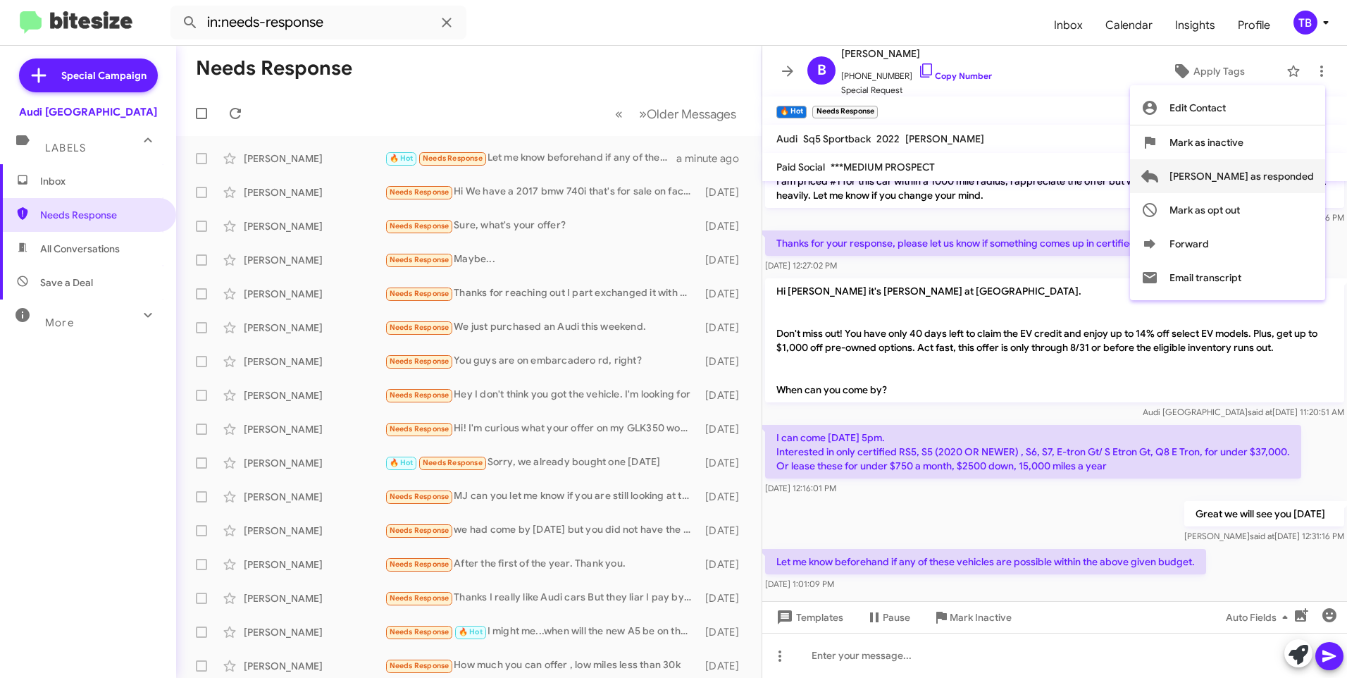
click at [1261, 178] on span "[PERSON_NAME] as responded" at bounding box center [1242, 176] width 144 height 34
